Goal: Transaction & Acquisition: Purchase product/service

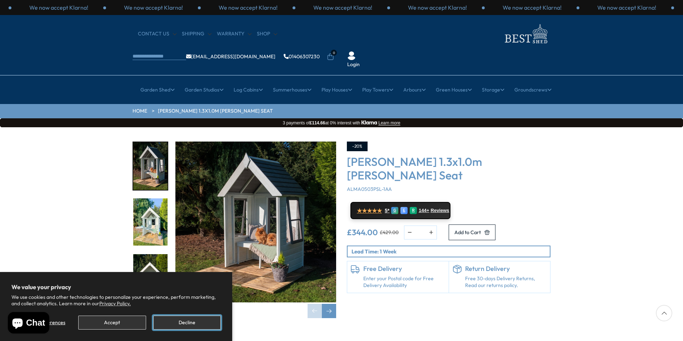
click at [182, 322] on button "Decline" at bounding box center [187, 323] width 68 height 14
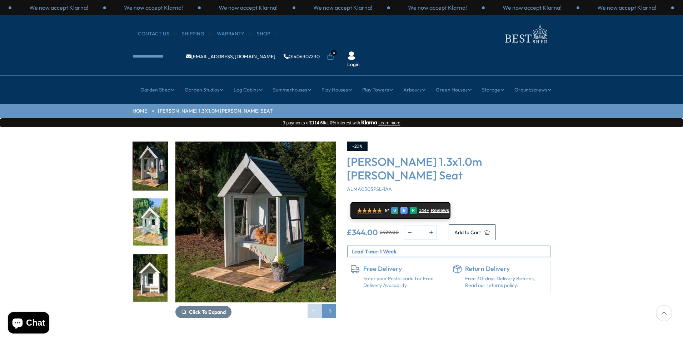
click at [157, 212] on img "2 / 10" at bounding box center [150, 222] width 34 height 48
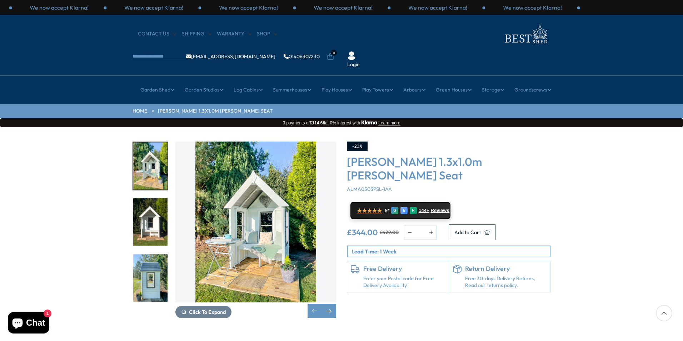
click at [158, 198] on img "3 / 10" at bounding box center [150, 222] width 34 height 48
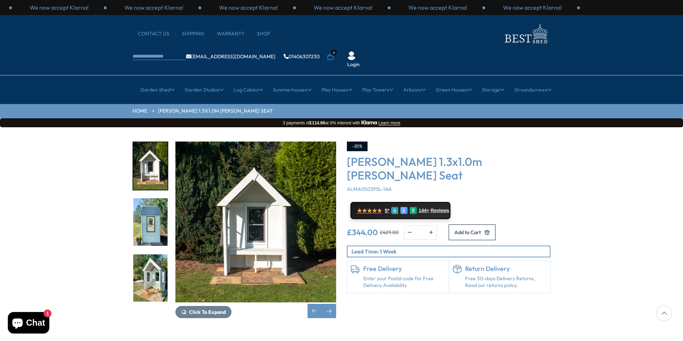
click at [145, 258] on img "5 / 10" at bounding box center [150, 278] width 34 height 48
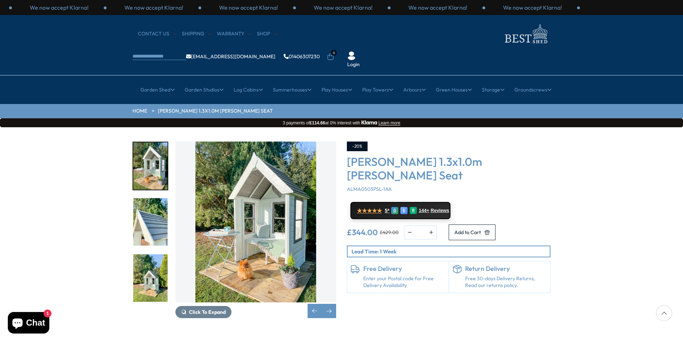
click at [261, 214] on img "5 / 10" at bounding box center [255, 222] width 161 height 161
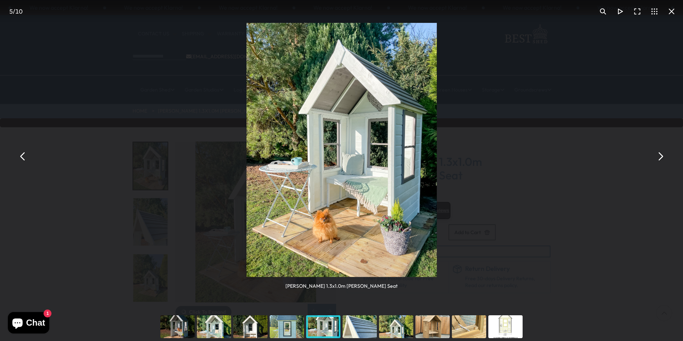
click at [261, 214] on img "You can close this modal content with the ESC key" at bounding box center [341, 150] width 190 height 254
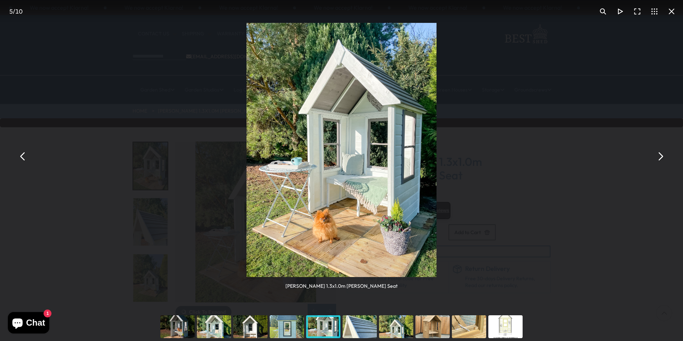
click at [429, 323] on div "You can close this modal content with the ESC key" at bounding box center [433, 326] width 36 height 29
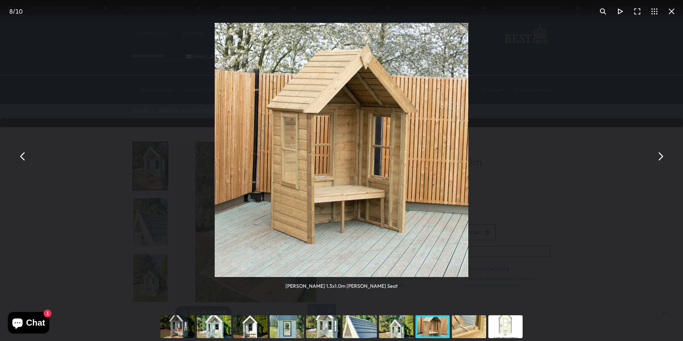
drag, startPoint x: 673, startPoint y: 13, endPoint x: 674, endPoint y: 7, distance: 6.2
click at [674, 7] on button "You can close this modal content with the ESC key" at bounding box center [671, 11] width 17 height 17
